Goal: Information Seeking & Learning: Learn about a topic

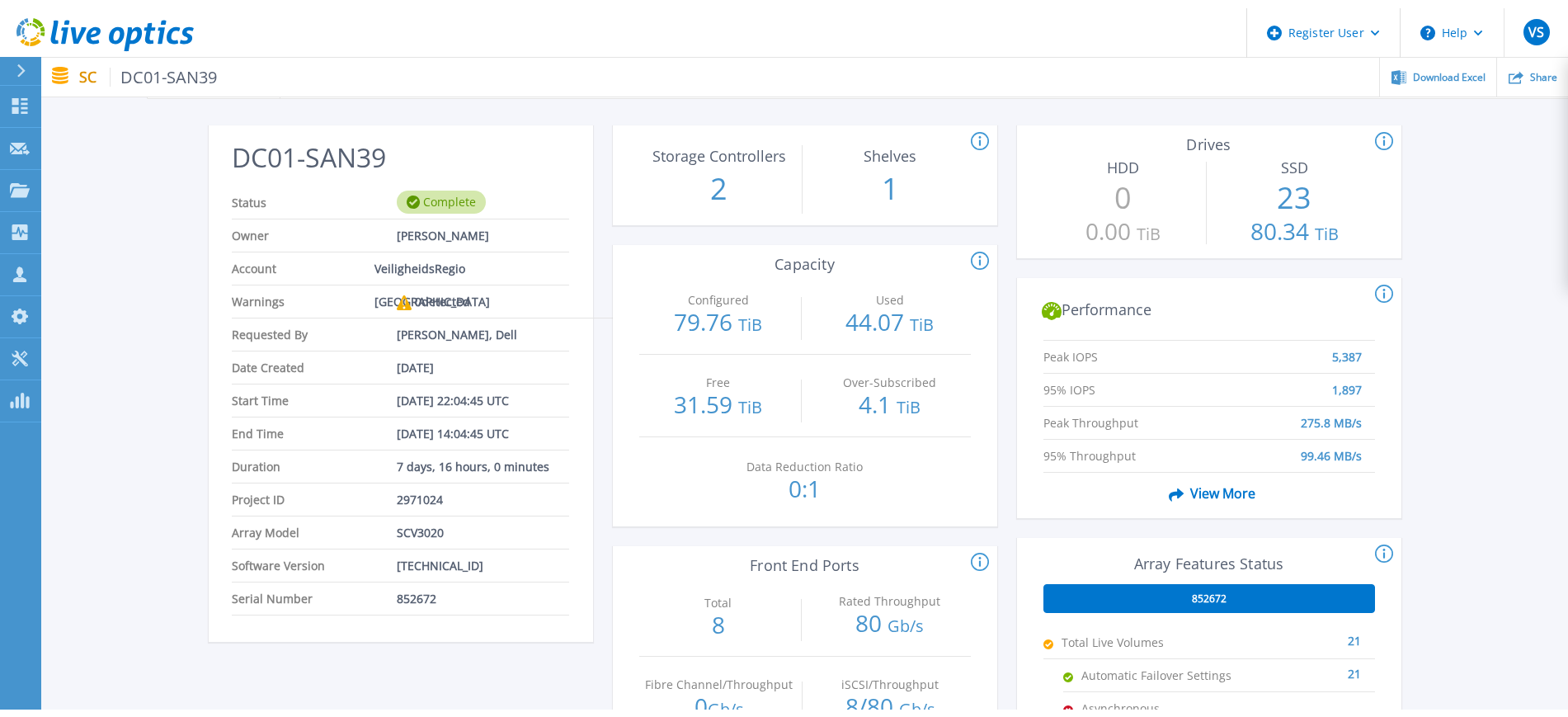
scroll to position [55, 0]
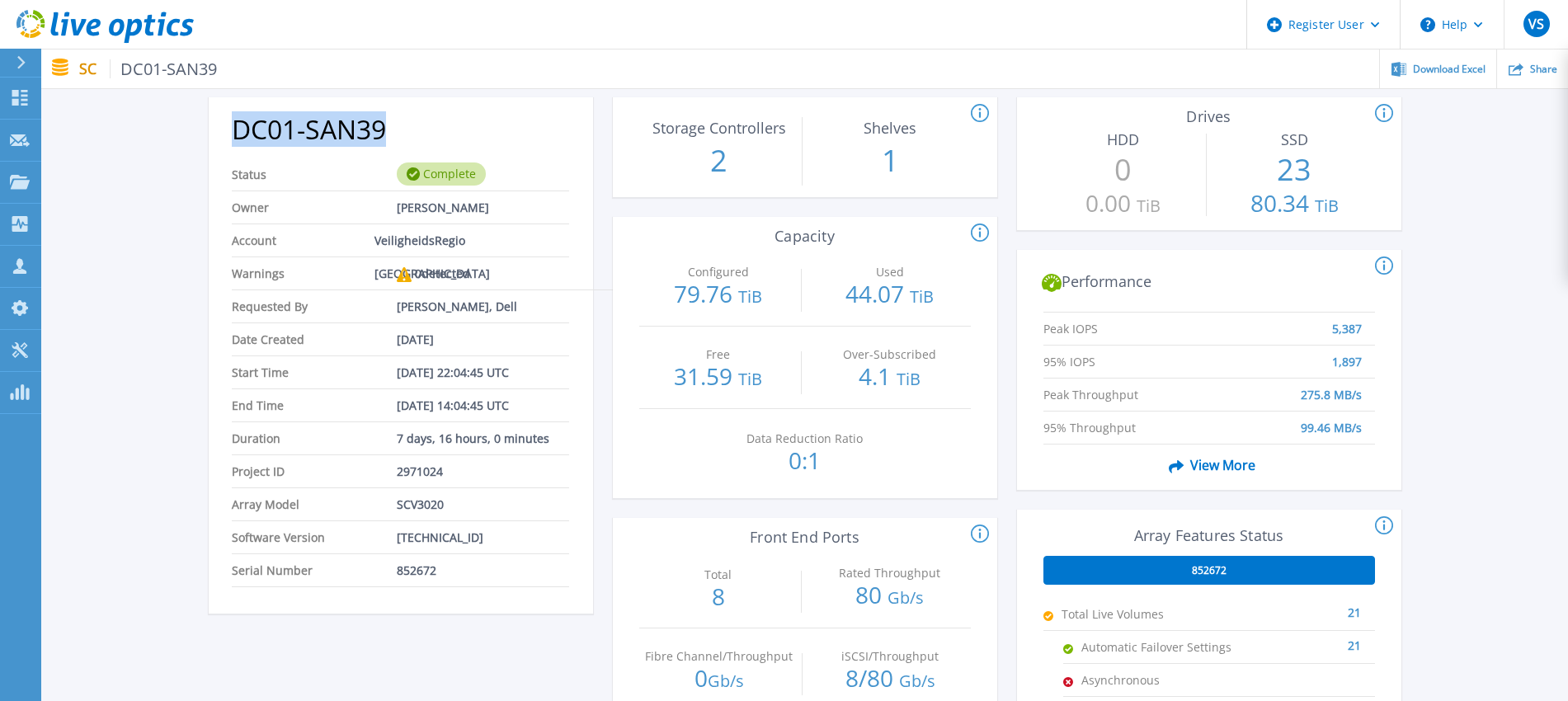
drag, startPoint x: 402, startPoint y: 129, endPoint x: 227, endPoint y: 116, distance: 175.5
click at [227, 116] on div "DC01-SAN39 Status Complete Owner [PERSON_NAME] Account VeiligheidsRegio [GEOGRA…" at bounding box center [400, 361] width 384 height 506
copy h2 "DC01-SAN39"
click at [154, 627] on div "DC01-SAN39 Status Complete Owner [PERSON_NAME] Account VeiligheidsRegio [GEOGRA…" at bounding box center [804, 562] width 1527 height 982
click at [145, 338] on div "DC01-SAN39 Status Complete Owner [PERSON_NAME] Account VeiligheidsRegio [GEOGRA…" at bounding box center [804, 562] width 1527 height 982
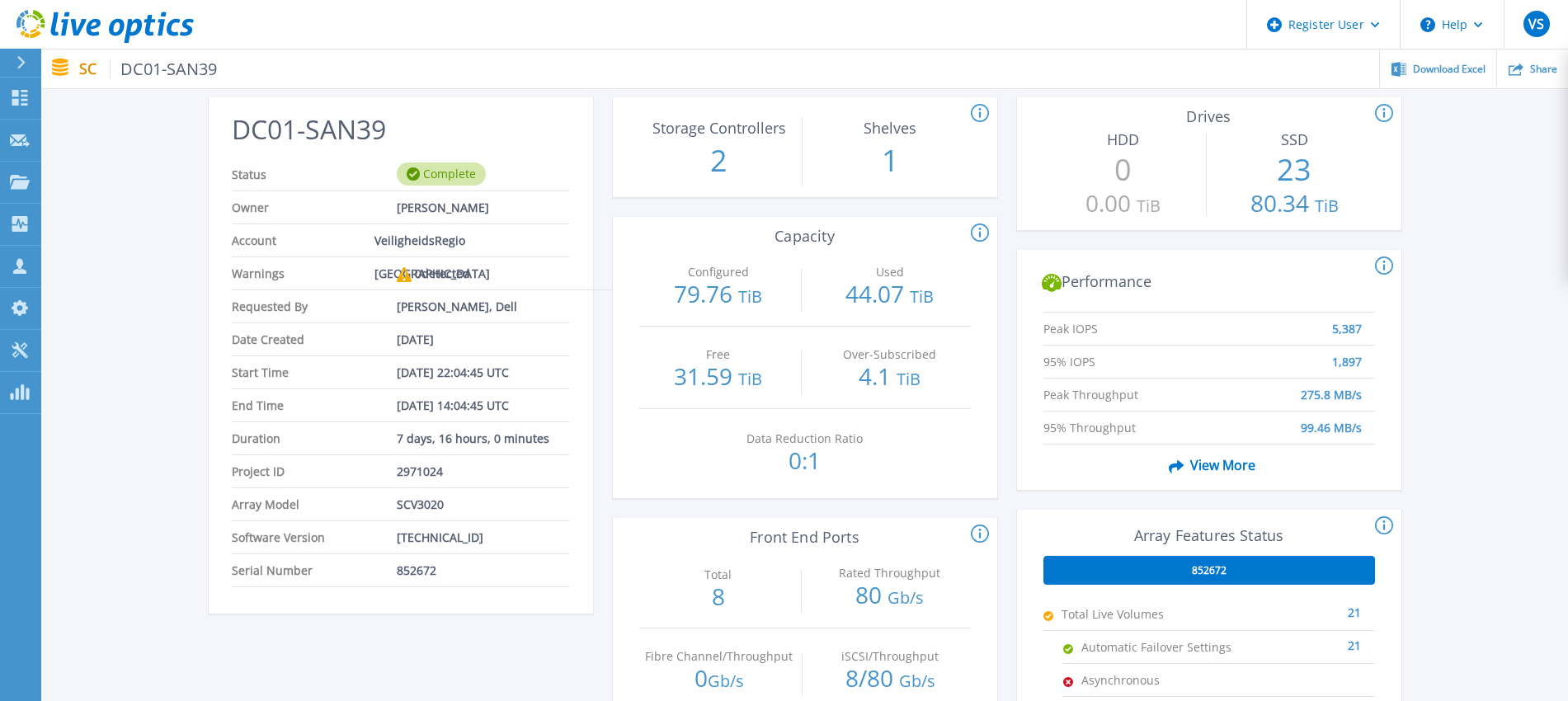
click at [1238, 461] on span "View More" at bounding box center [1209, 465] width 93 height 31
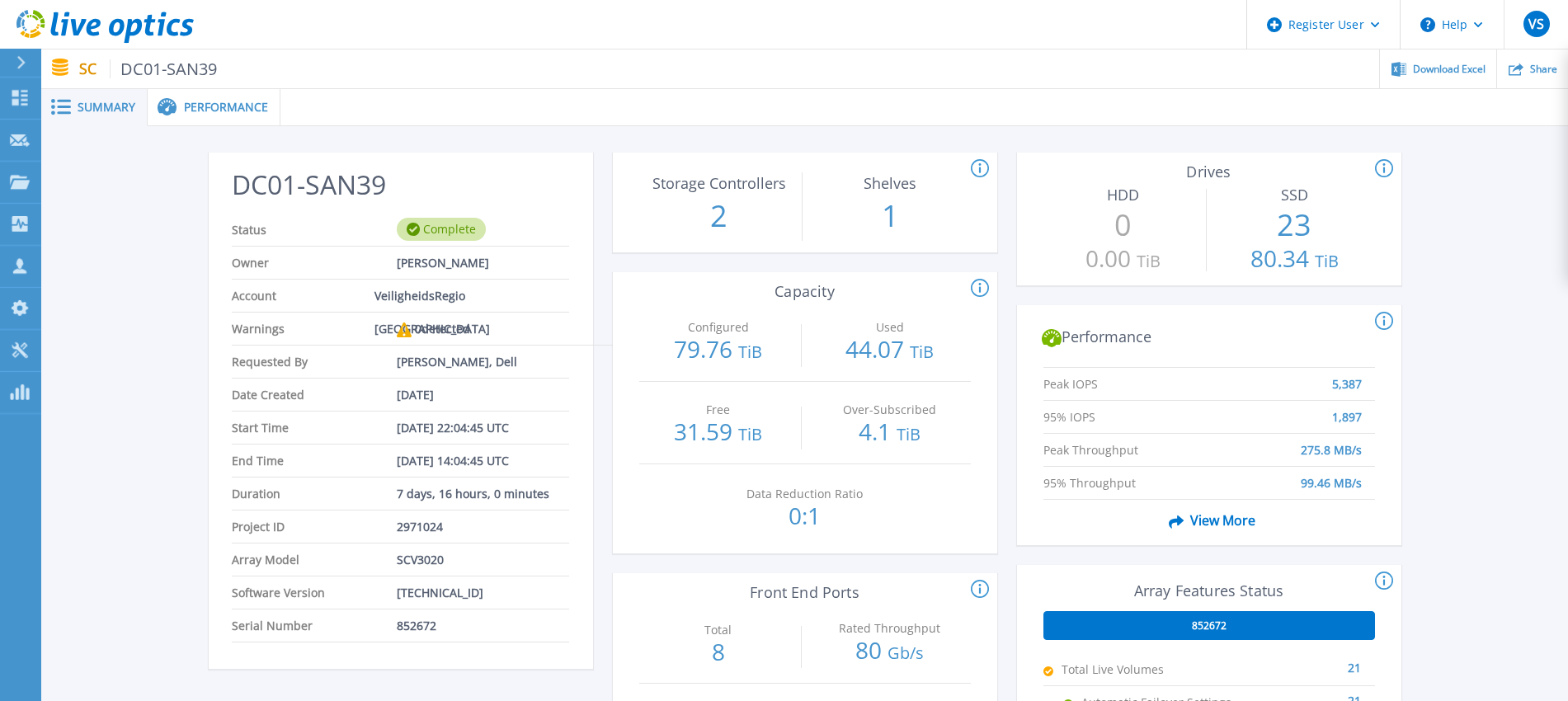
click at [1212, 516] on span "View More" at bounding box center [1209, 521] width 93 height 31
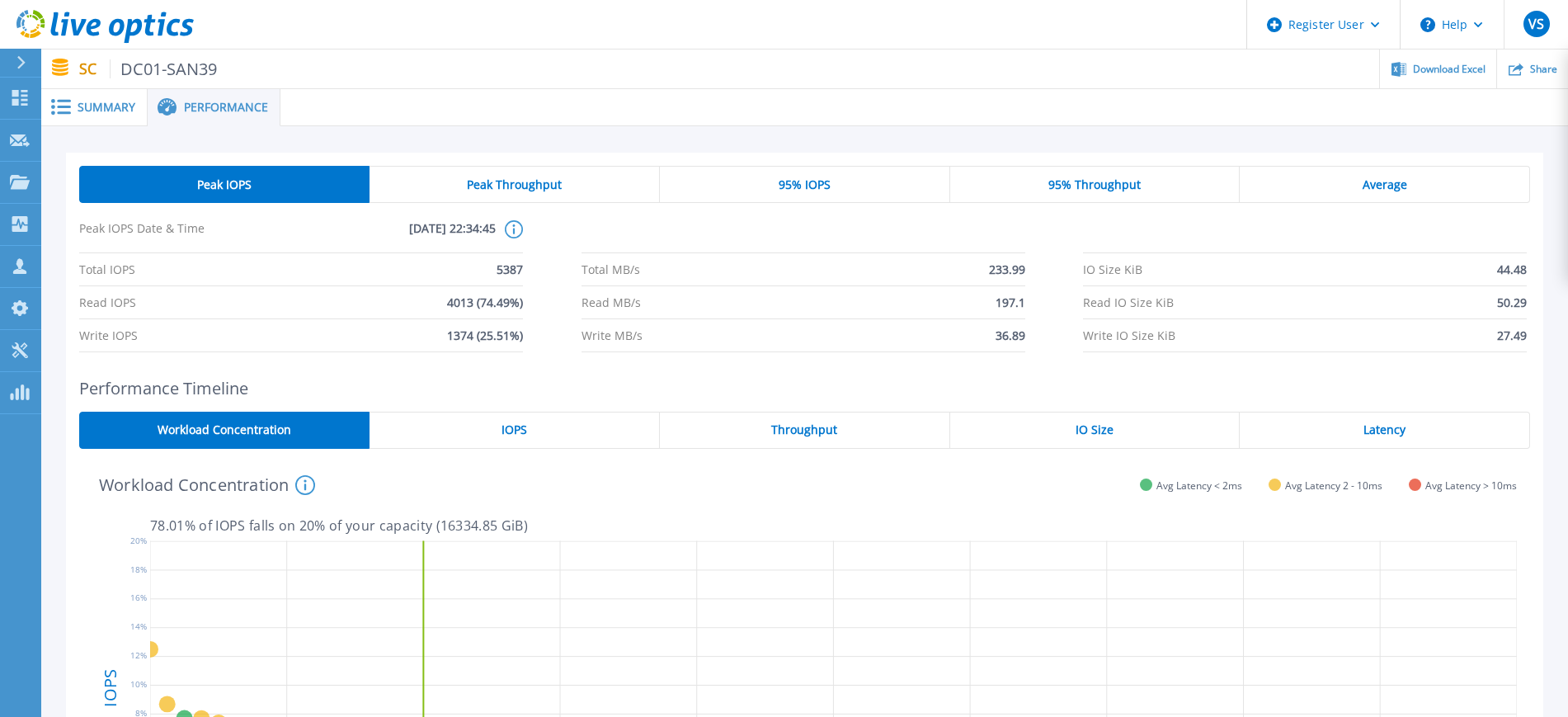
click at [514, 420] on div "IOPS" at bounding box center [514, 430] width 290 height 37
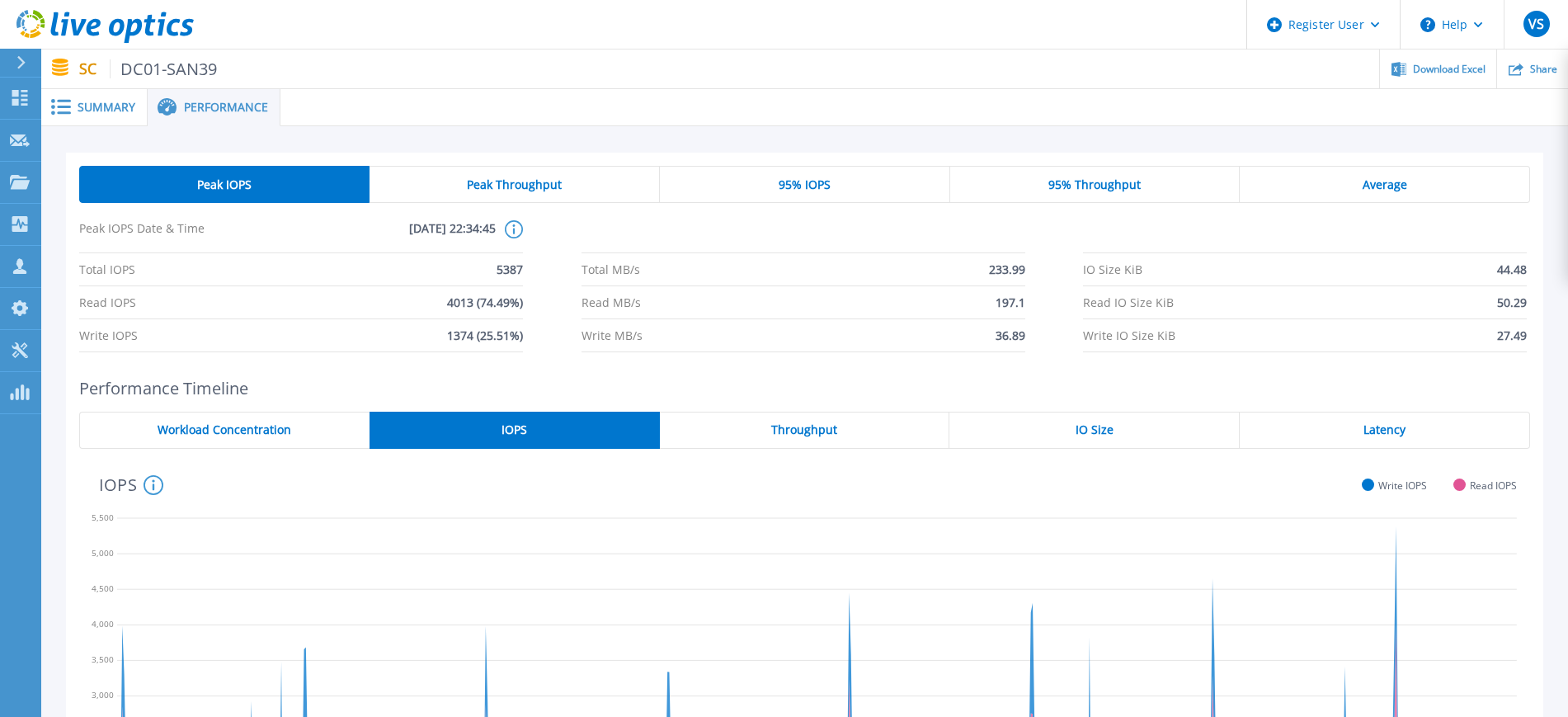
click at [513, 184] on span "Peak Throughput" at bounding box center [514, 184] width 95 height 13
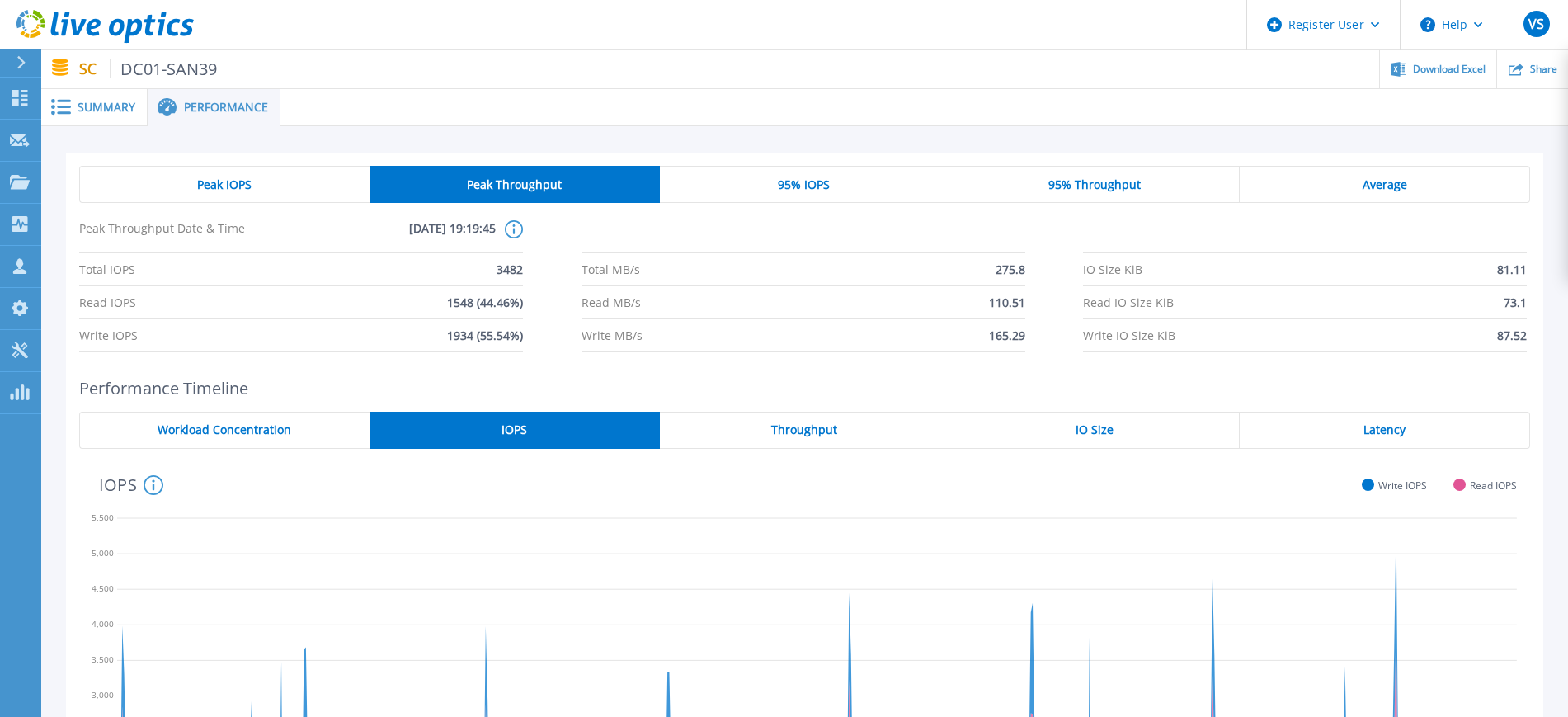
click at [230, 171] on div "Peak IOPS" at bounding box center [224, 184] width 290 height 37
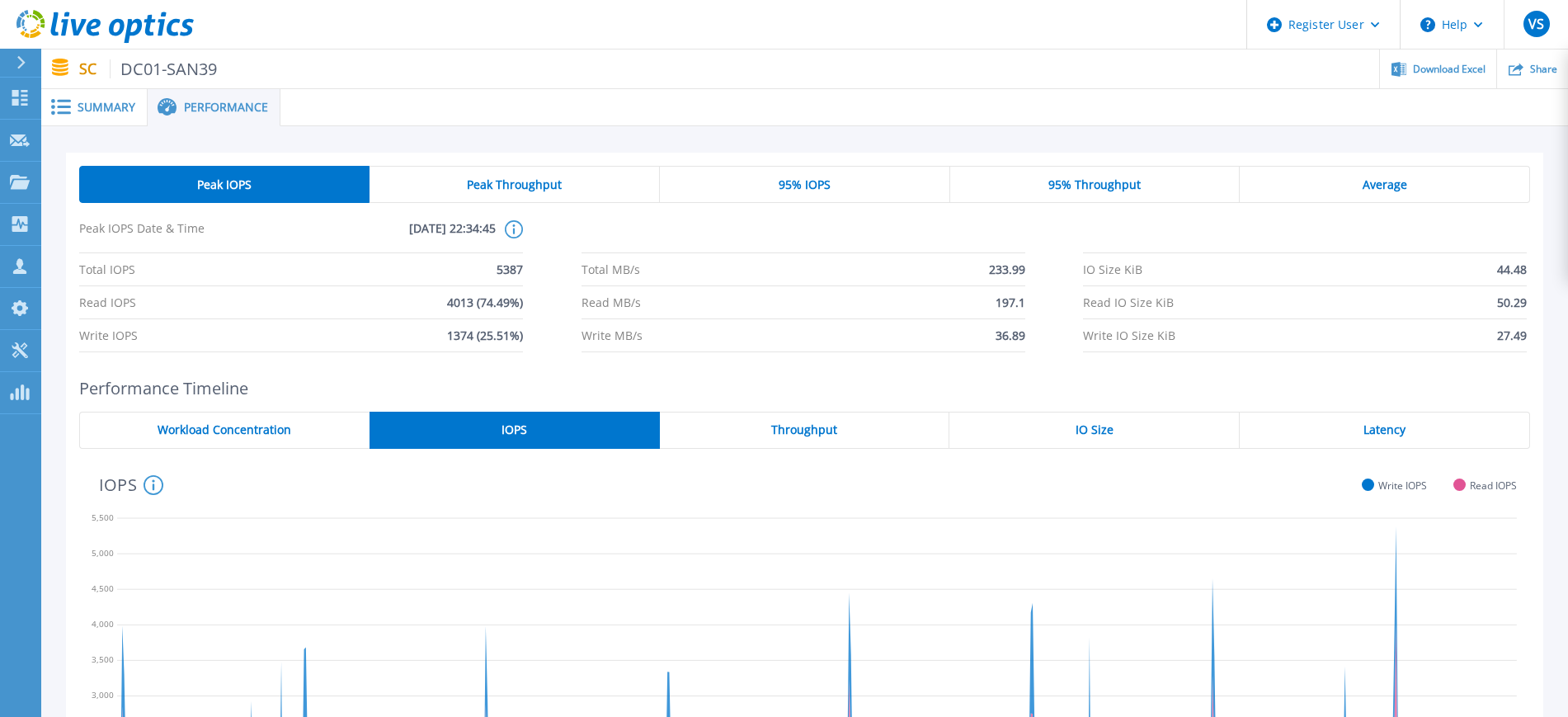
click at [467, 179] on div "Peak Throughput" at bounding box center [514, 184] width 290 height 37
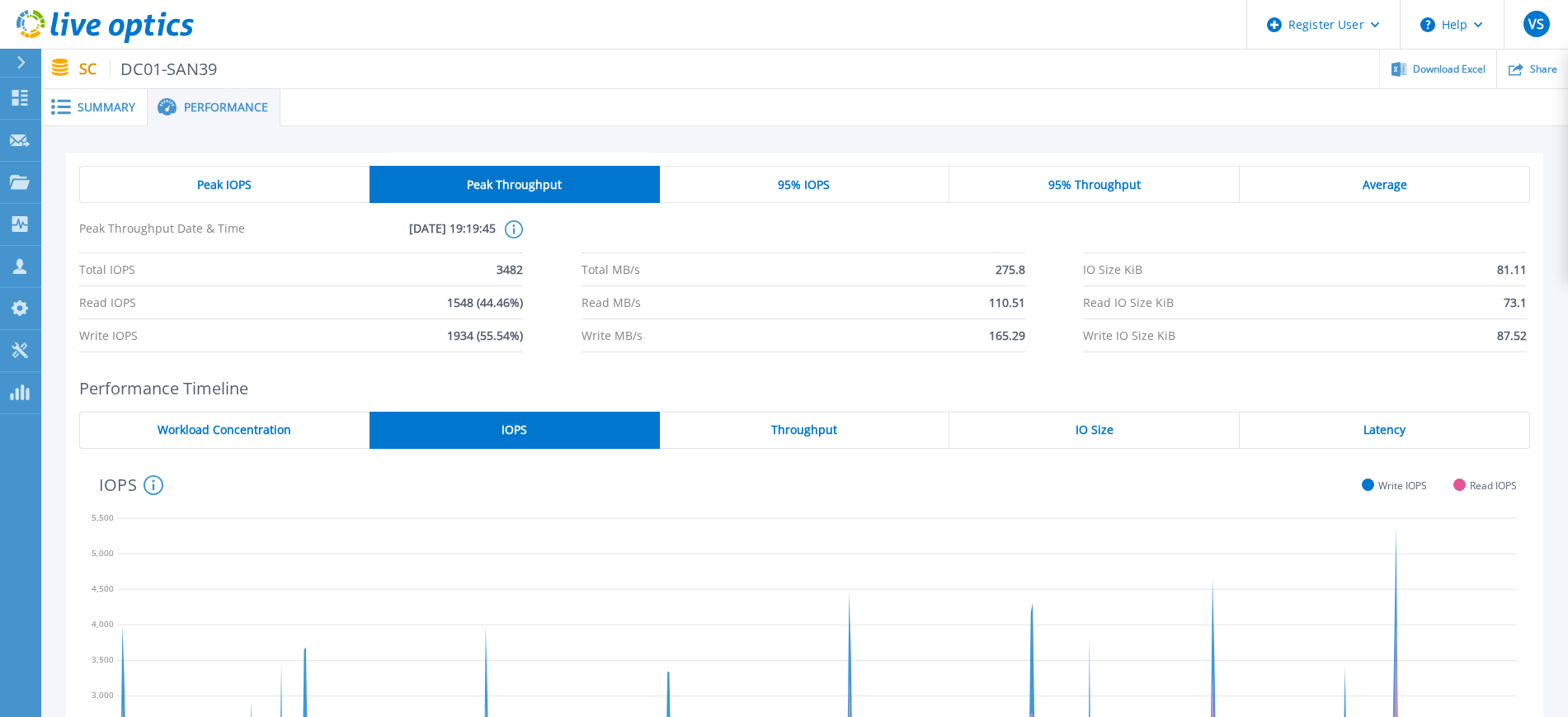
click at [254, 182] on div "Peak IOPS" at bounding box center [224, 184] width 290 height 37
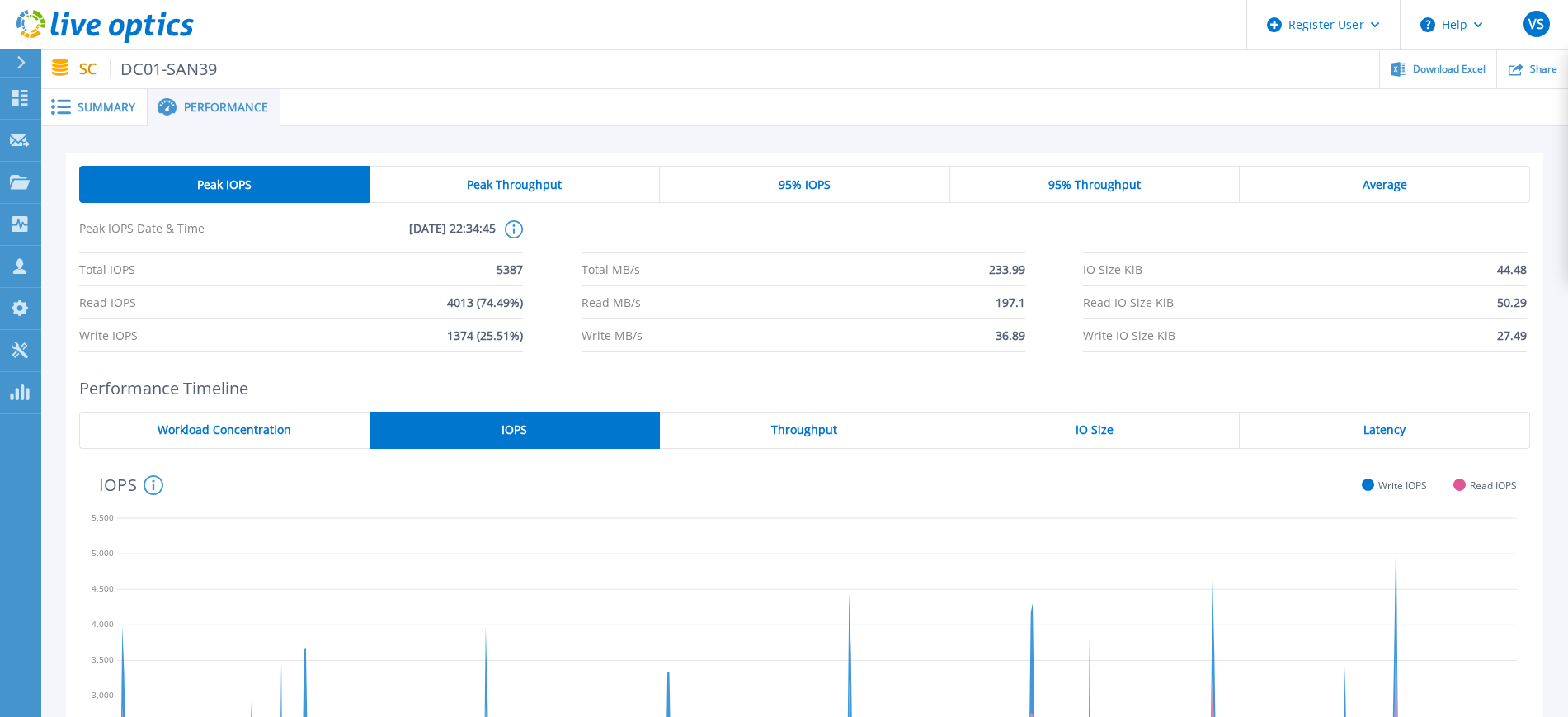
click at [827, 178] on span "95% IOPS" at bounding box center [804, 184] width 52 height 13
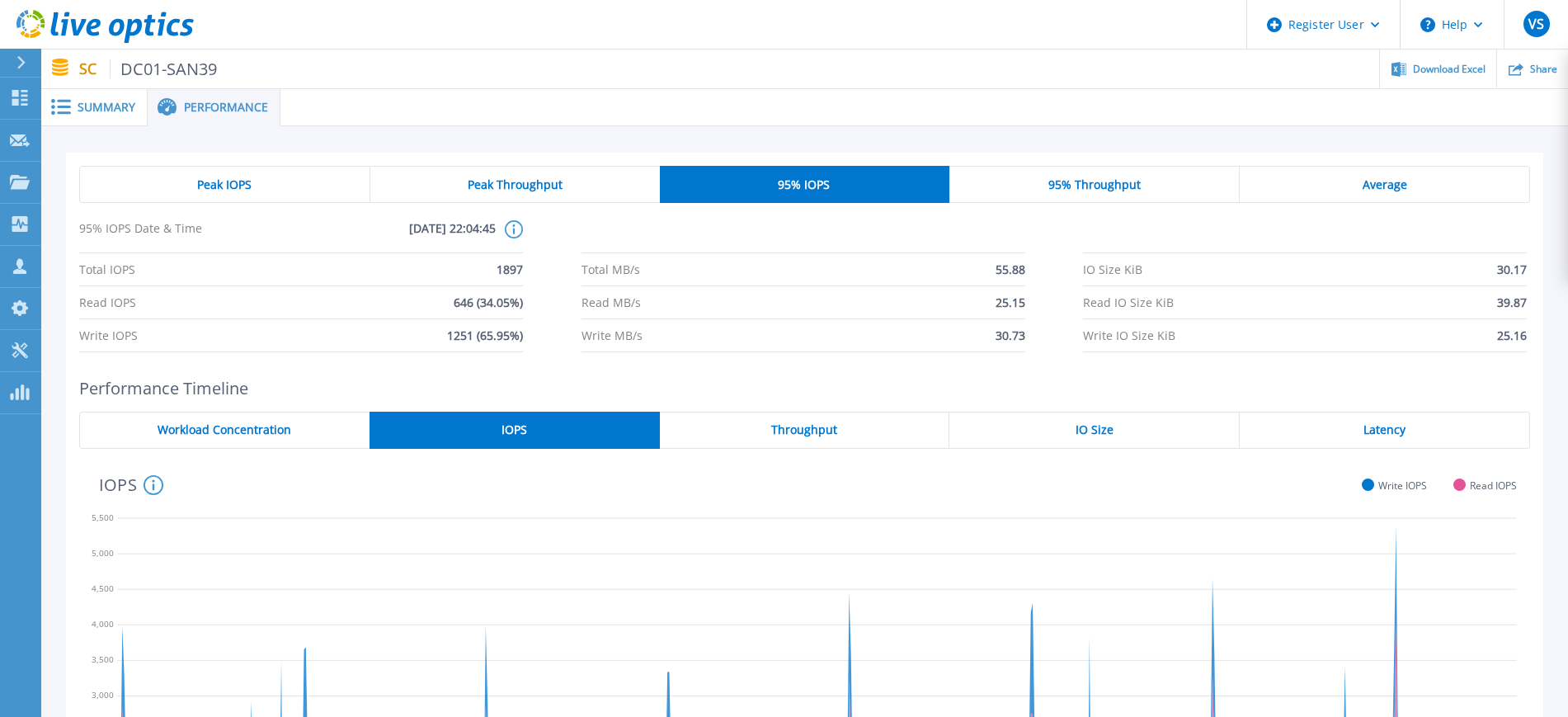
click at [1421, 177] on div "Average" at bounding box center [1385, 184] width 290 height 37
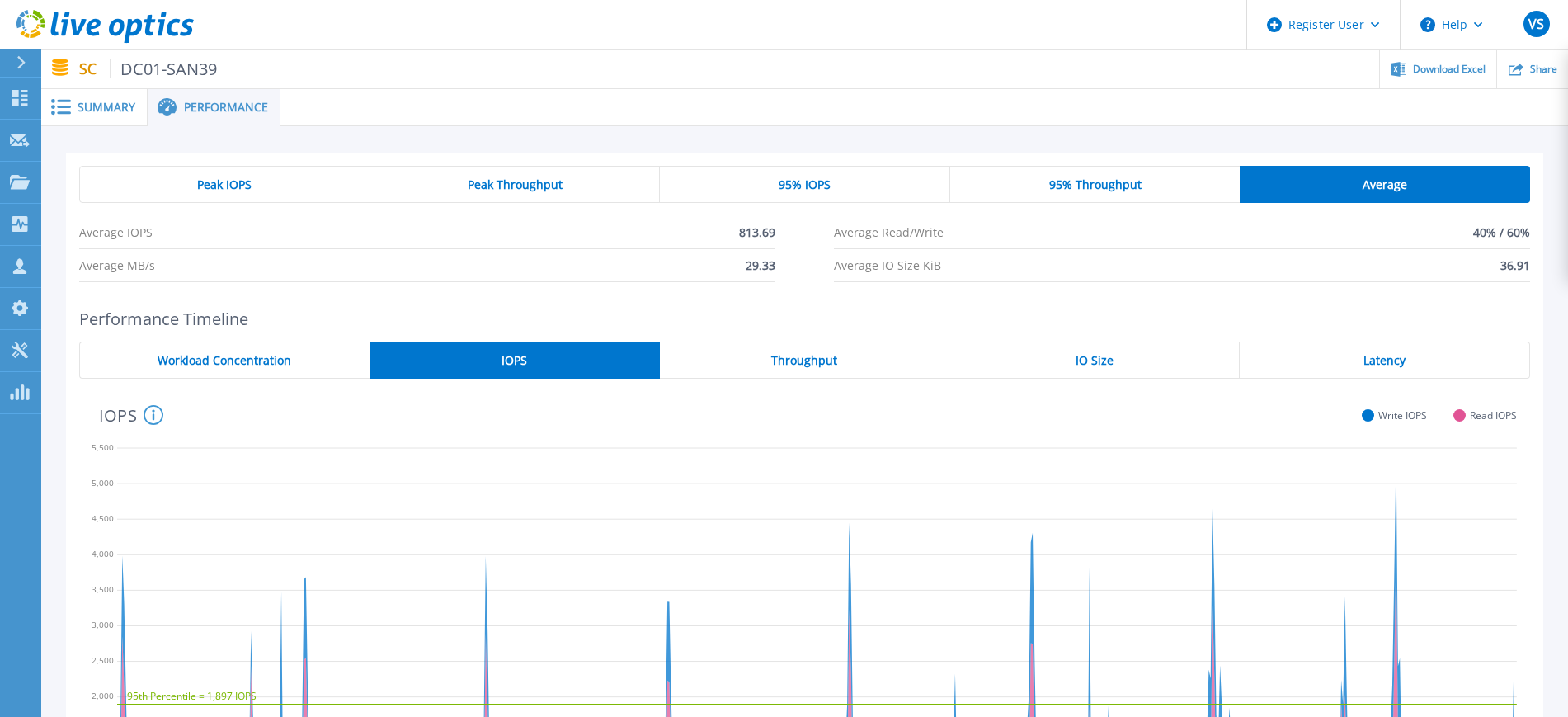
click at [1154, 194] on div "95% Throughput" at bounding box center [1095, 184] width 290 height 37
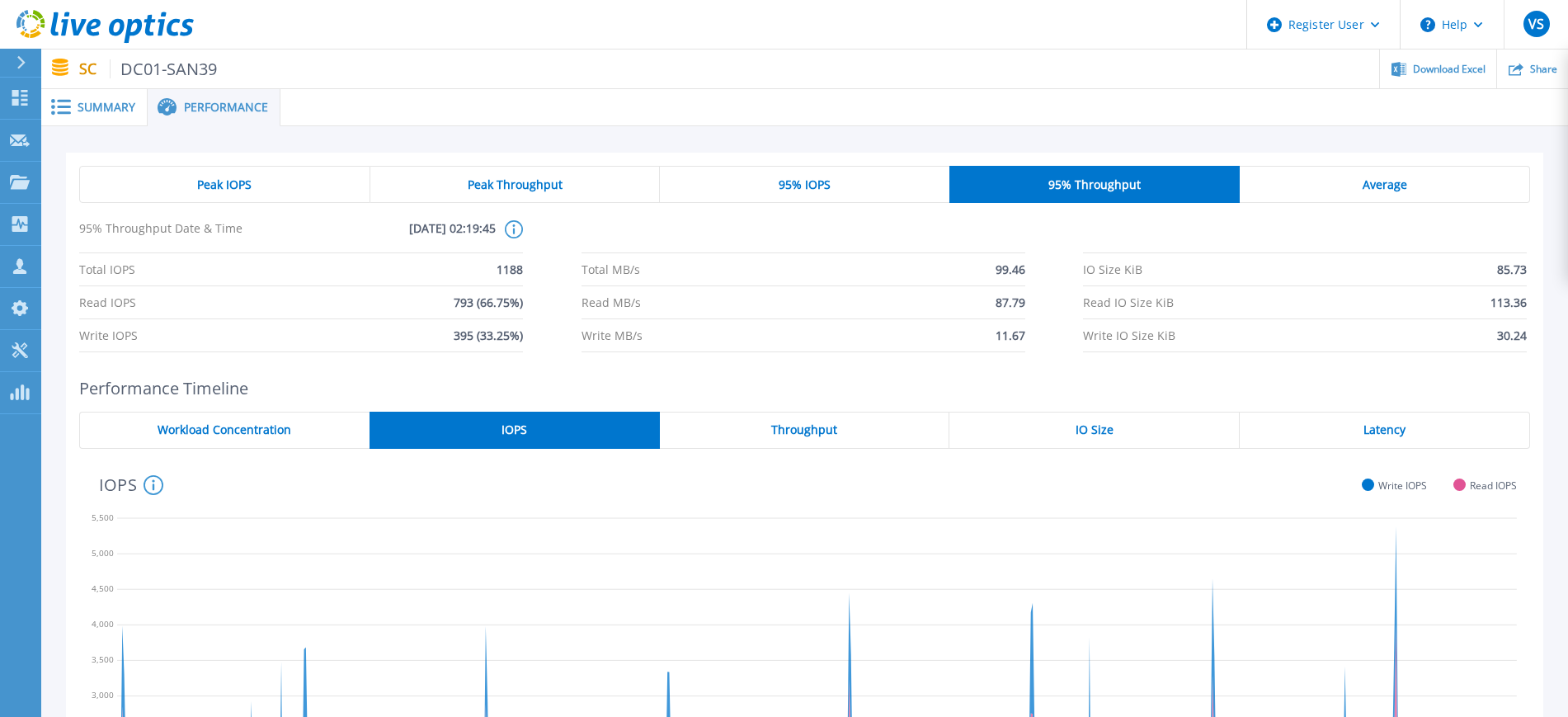
click at [1331, 195] on div "Average" at bounding box center [1385, 184] width 290 height 37
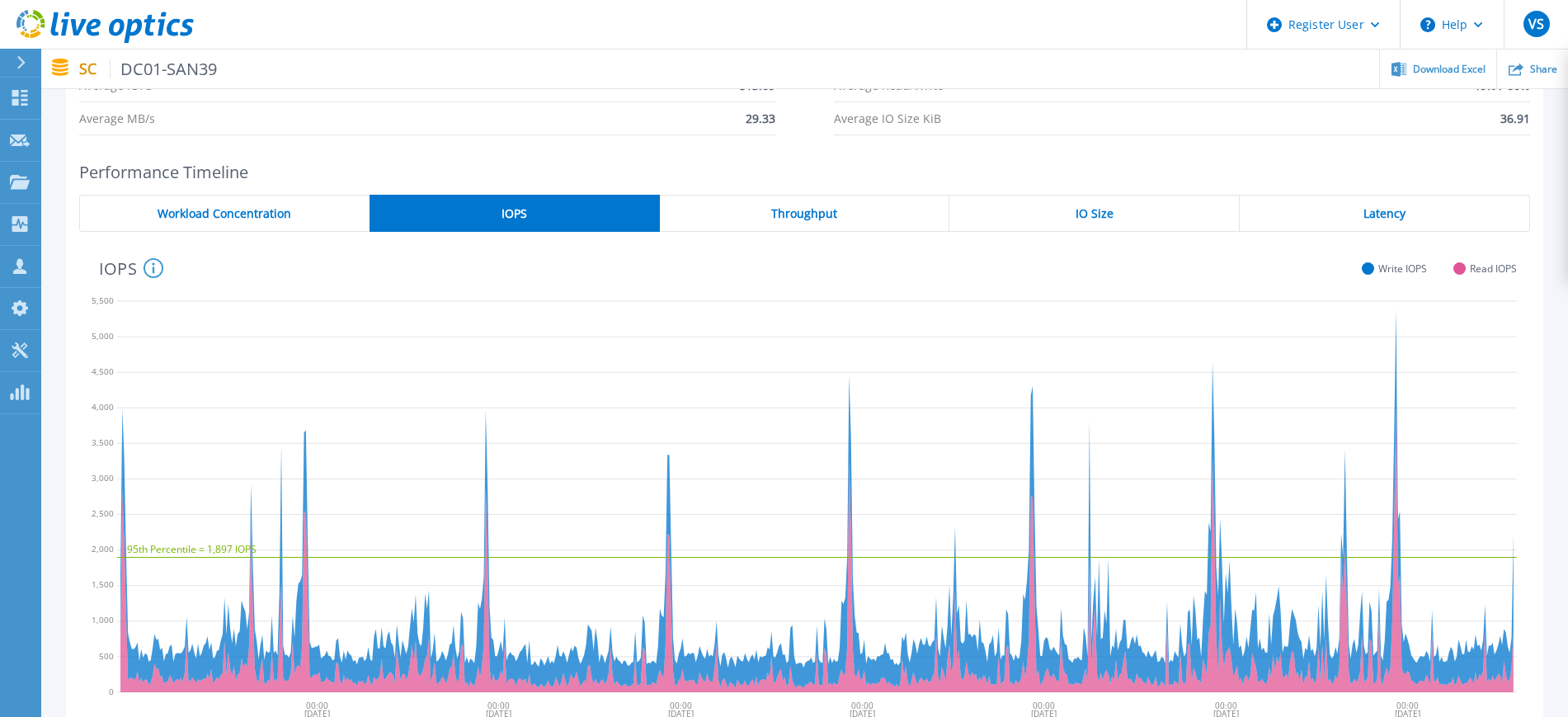
scroll to position [206, 0]
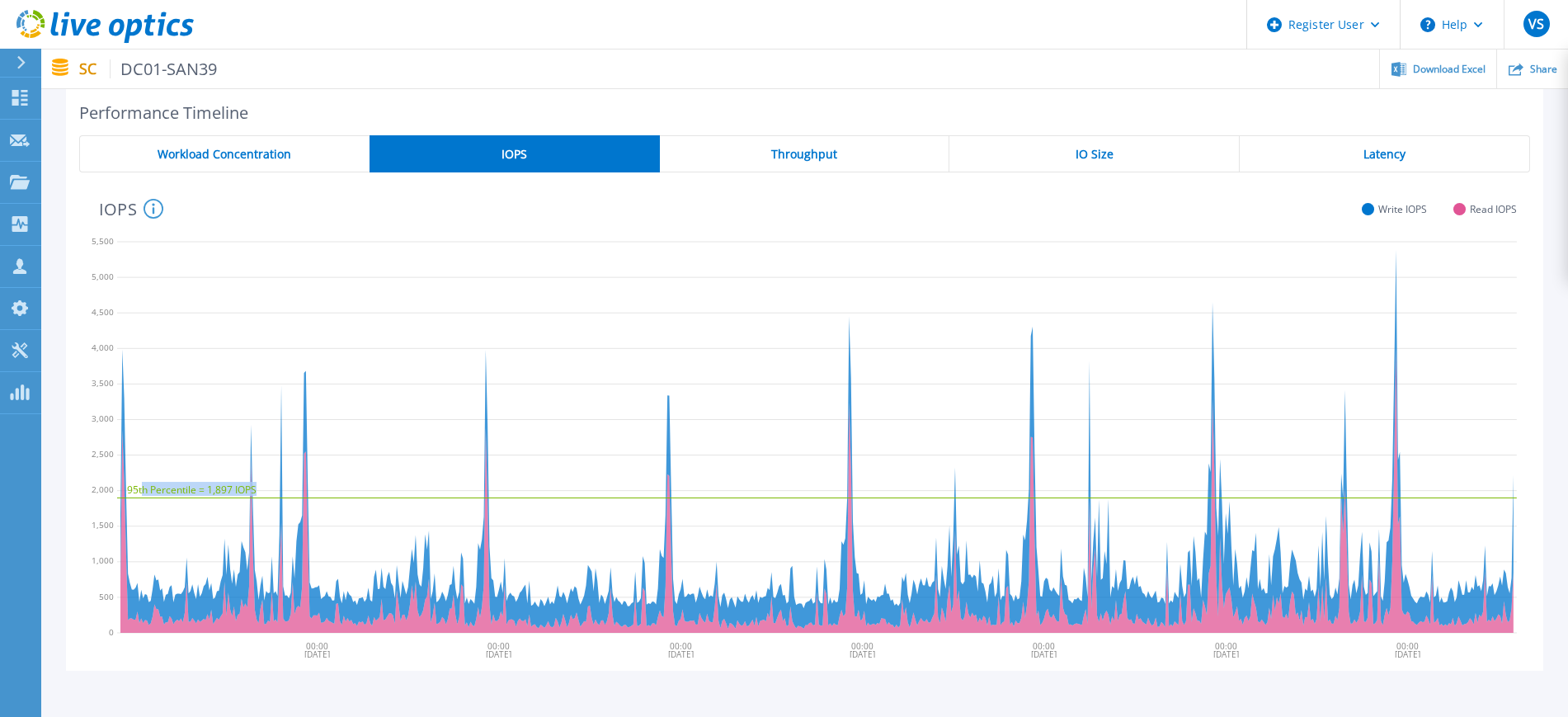
drag, startPoint x: 142, startPoint y: 398, endPoint x: 352, endPoint y: 525, distance: 245.4
click at [352, 525] on icon "95th Percentile = 1,897 IOPS" at bounding box center [817, 435] width 1400 height 412
click at [389, 412] on icon "95th Percentile = 1,897 IOPS" at bounding box center [817, 435] width 1400 height 412
click at [1398, 153] on span "Latency" at bounding box center [1384, 154] width 42 height 13
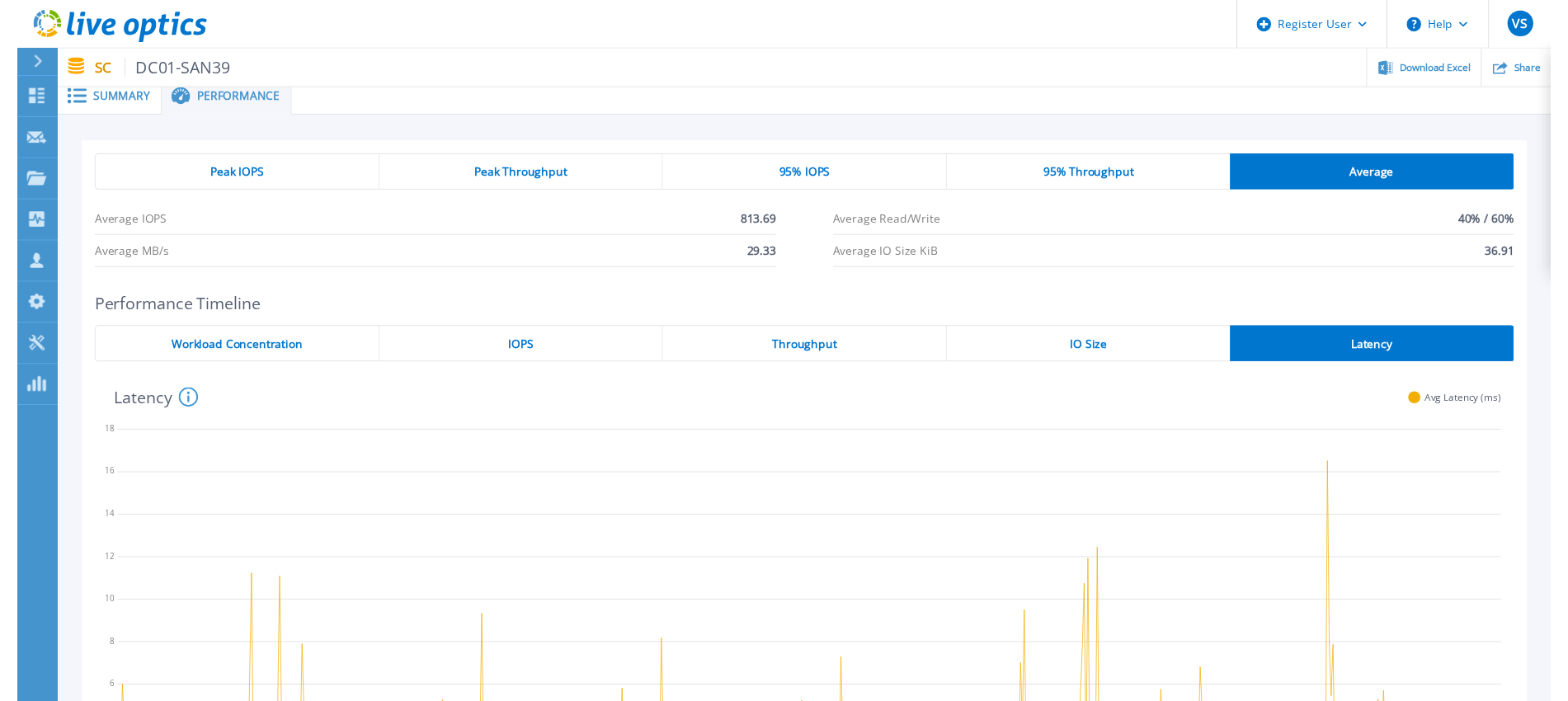
scroll to position [0, 0]
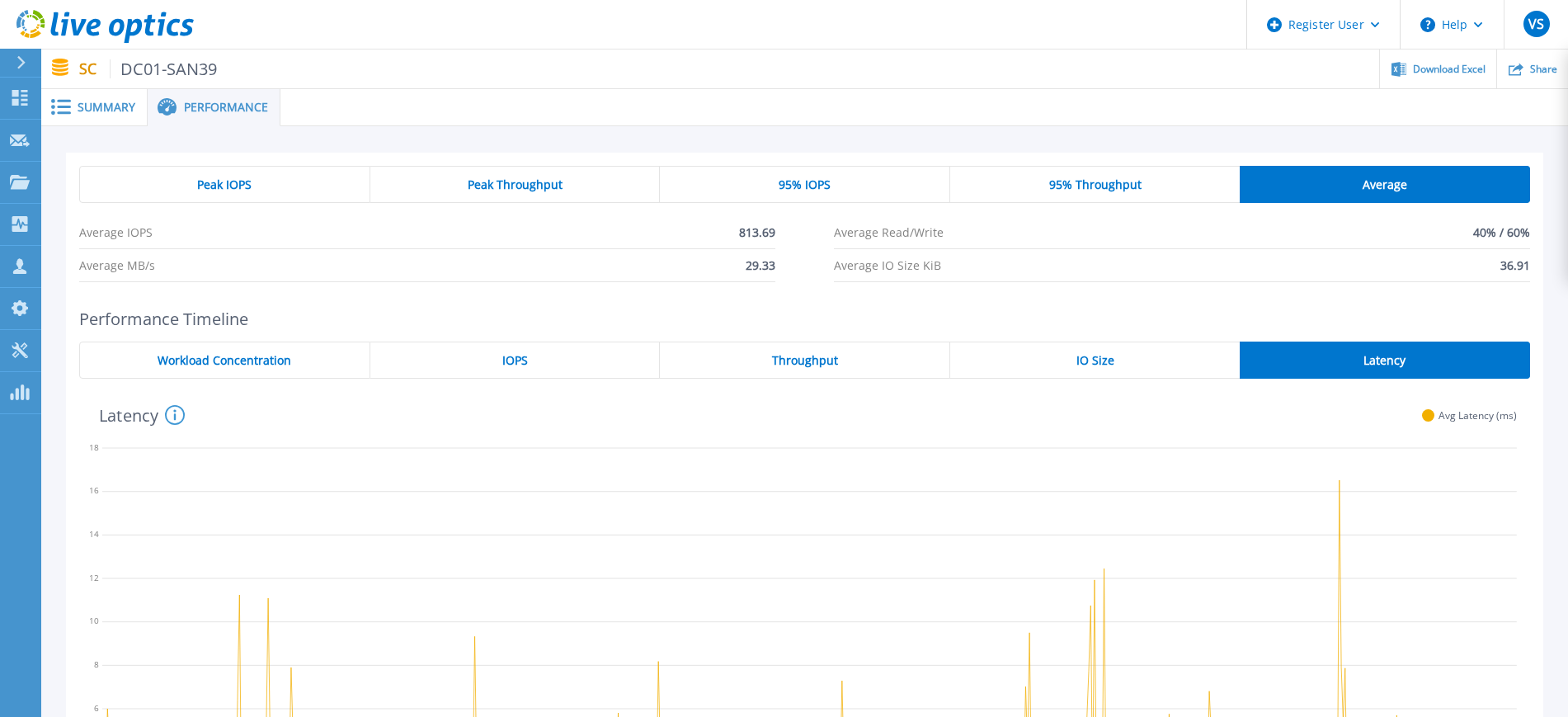
click at [108, 110] on span "Summary" at bounding box center [106, 107] width 58 height 11
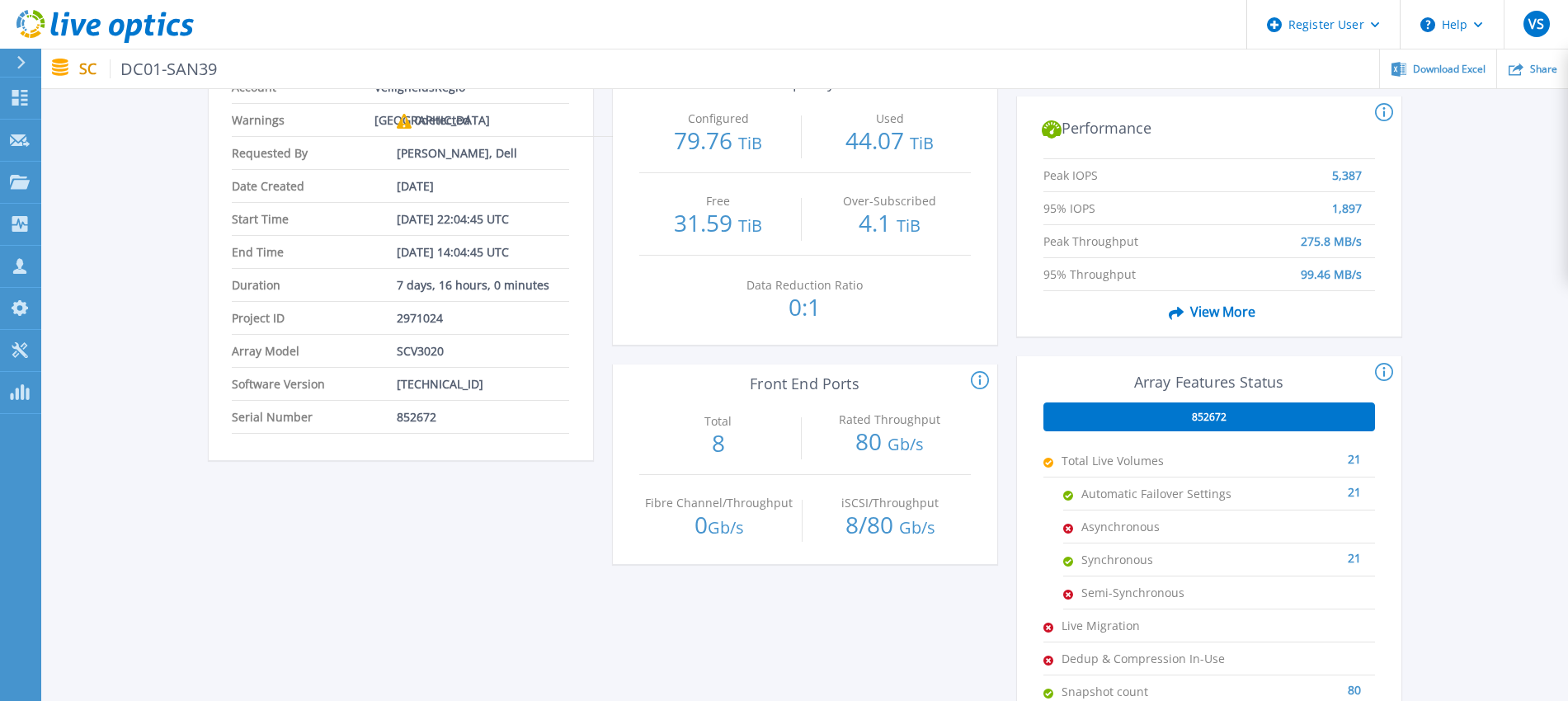
scroll to position [206, 0]
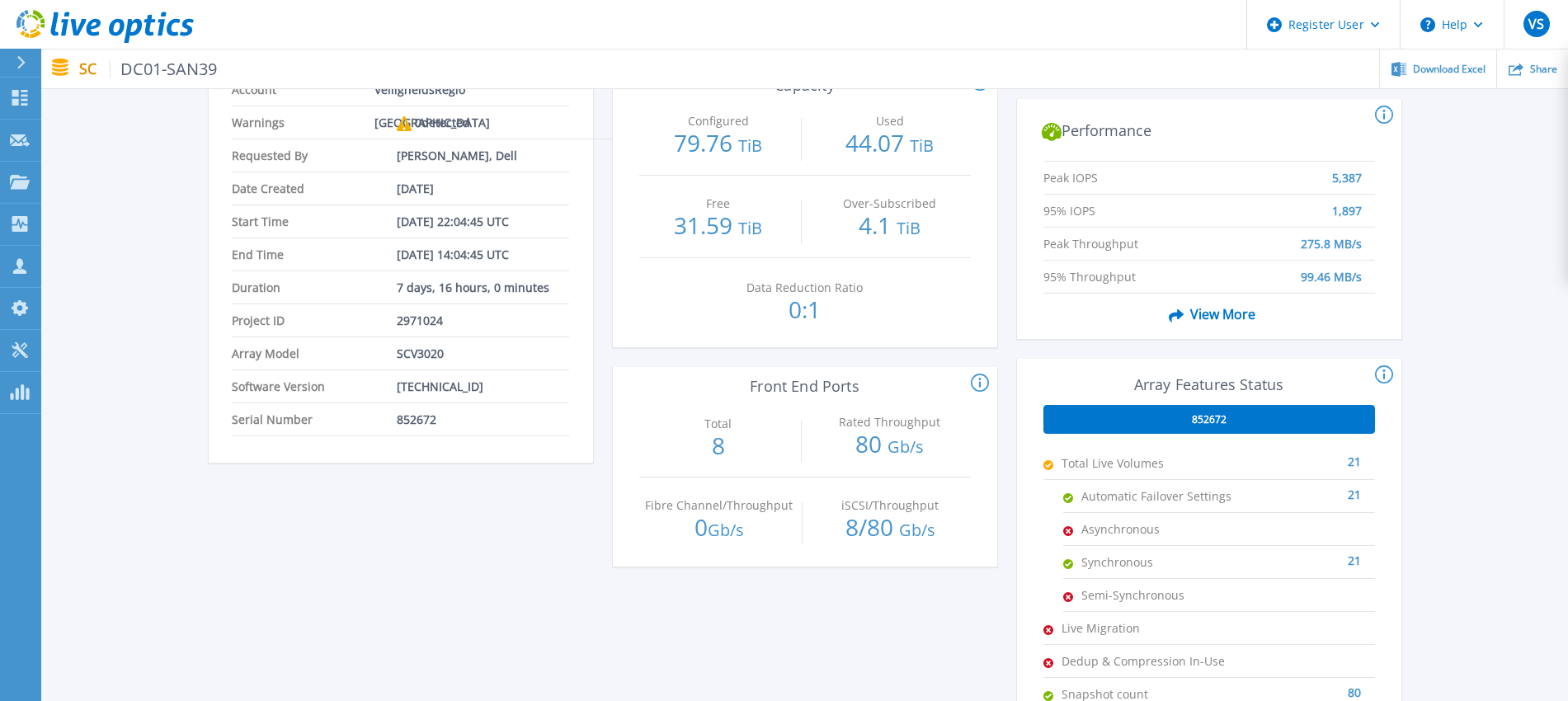
click at [1487, 222] on div "DC01-SAN39 Status Complete Owner [PERSON_NAME] Account VeiligheidsRegio [GEOGRA…" at bounding box center [804, 411] width 1527 height 982
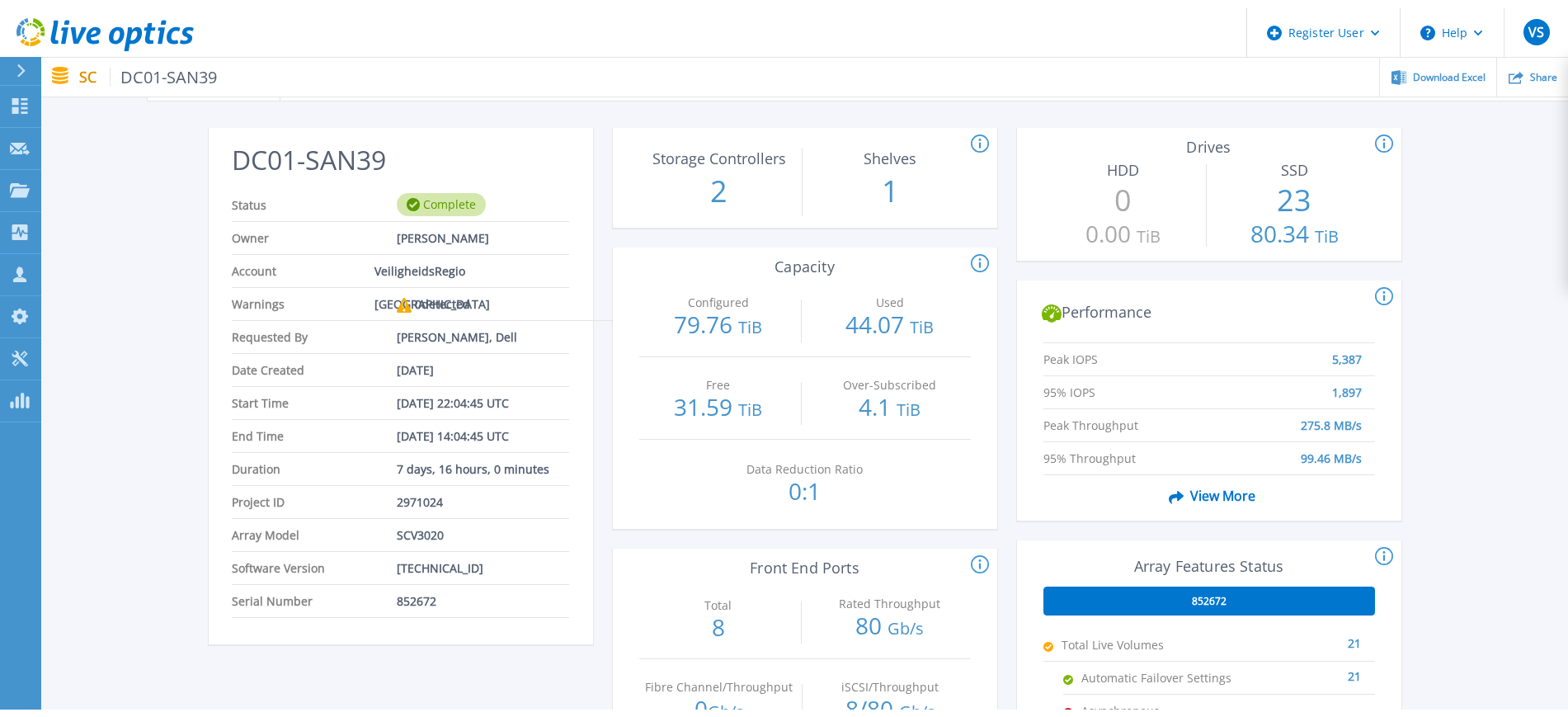
scroll to position [0, 0]
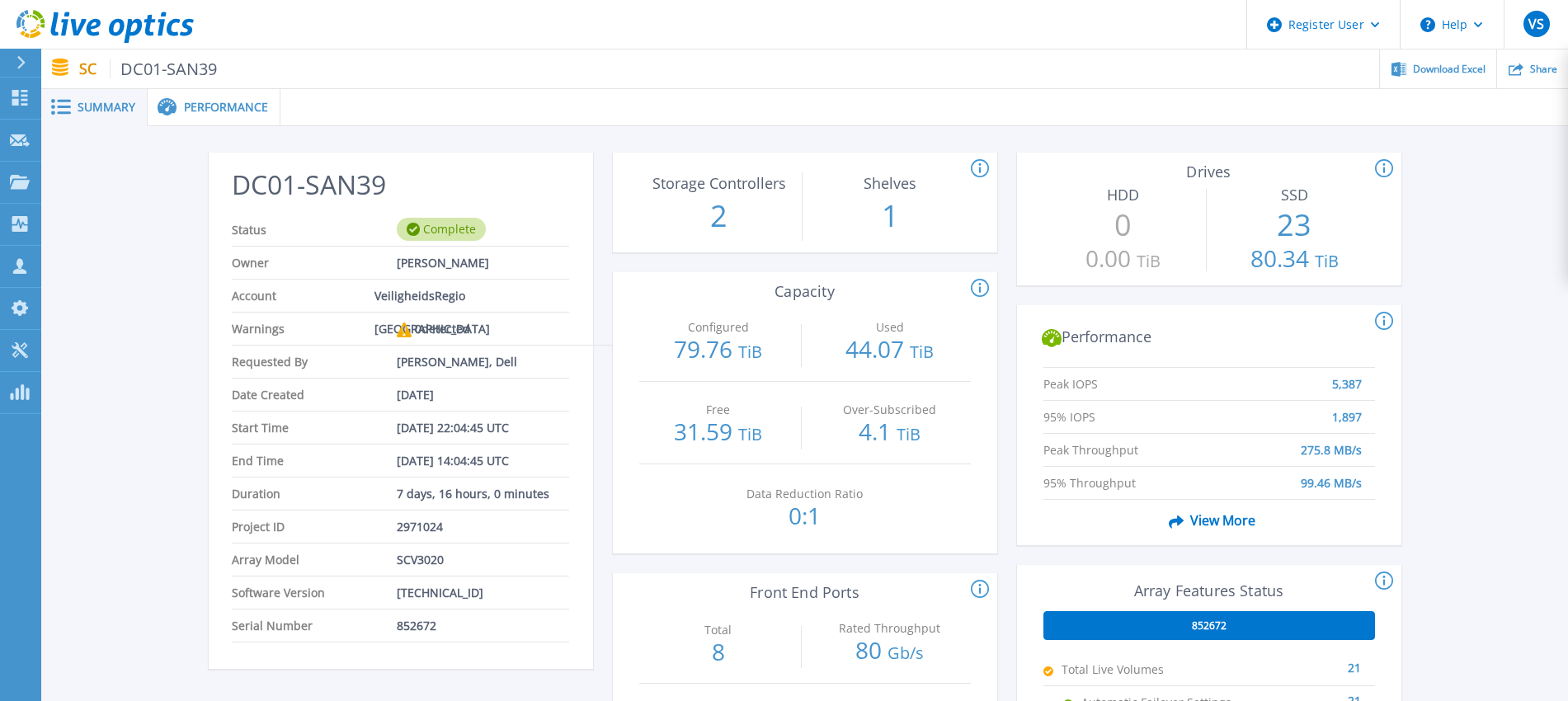
click at [216, 109] on span "Performance" at bounding box center [225, 107] width 84 height 11
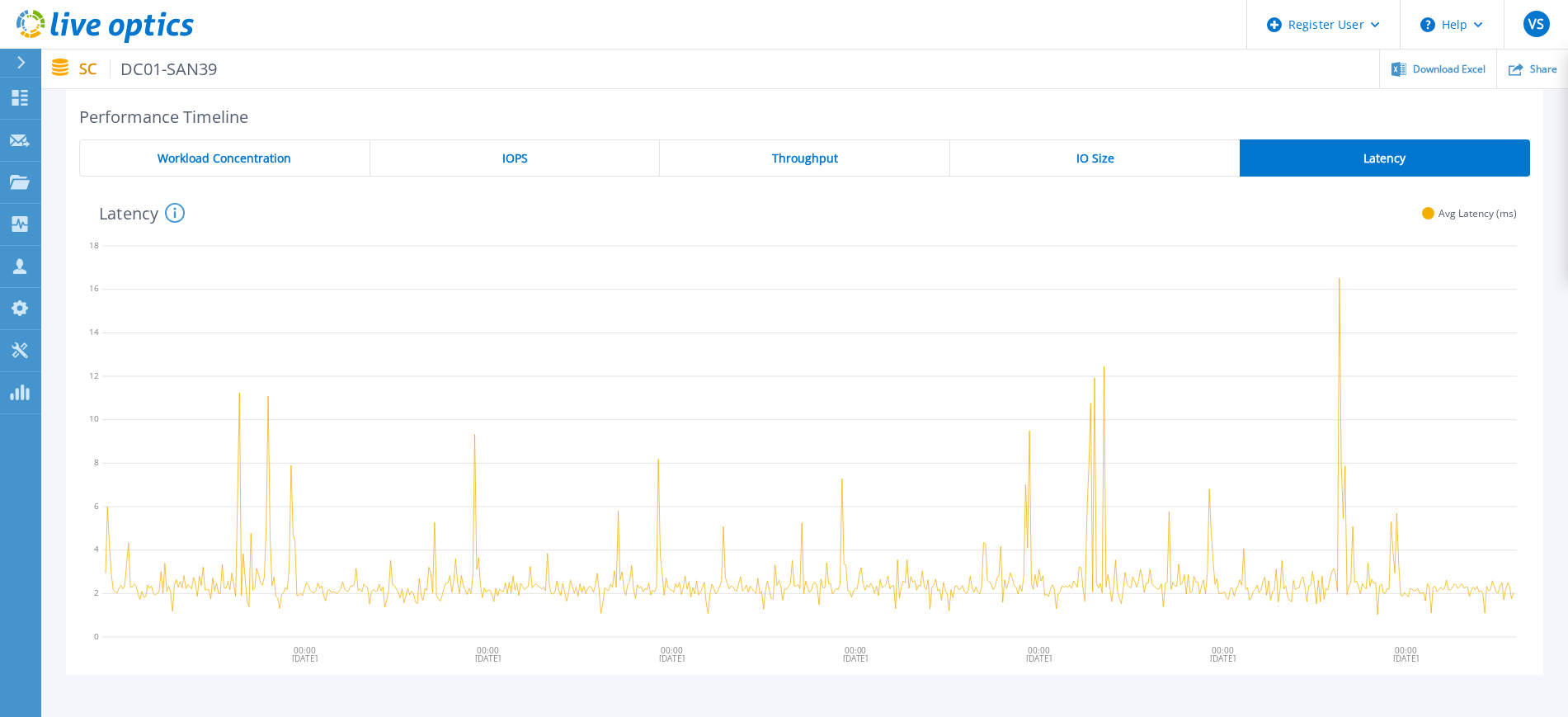
scroll to position [206, 0]
